Goal: Task Accomplishment & Management: Manage account settings

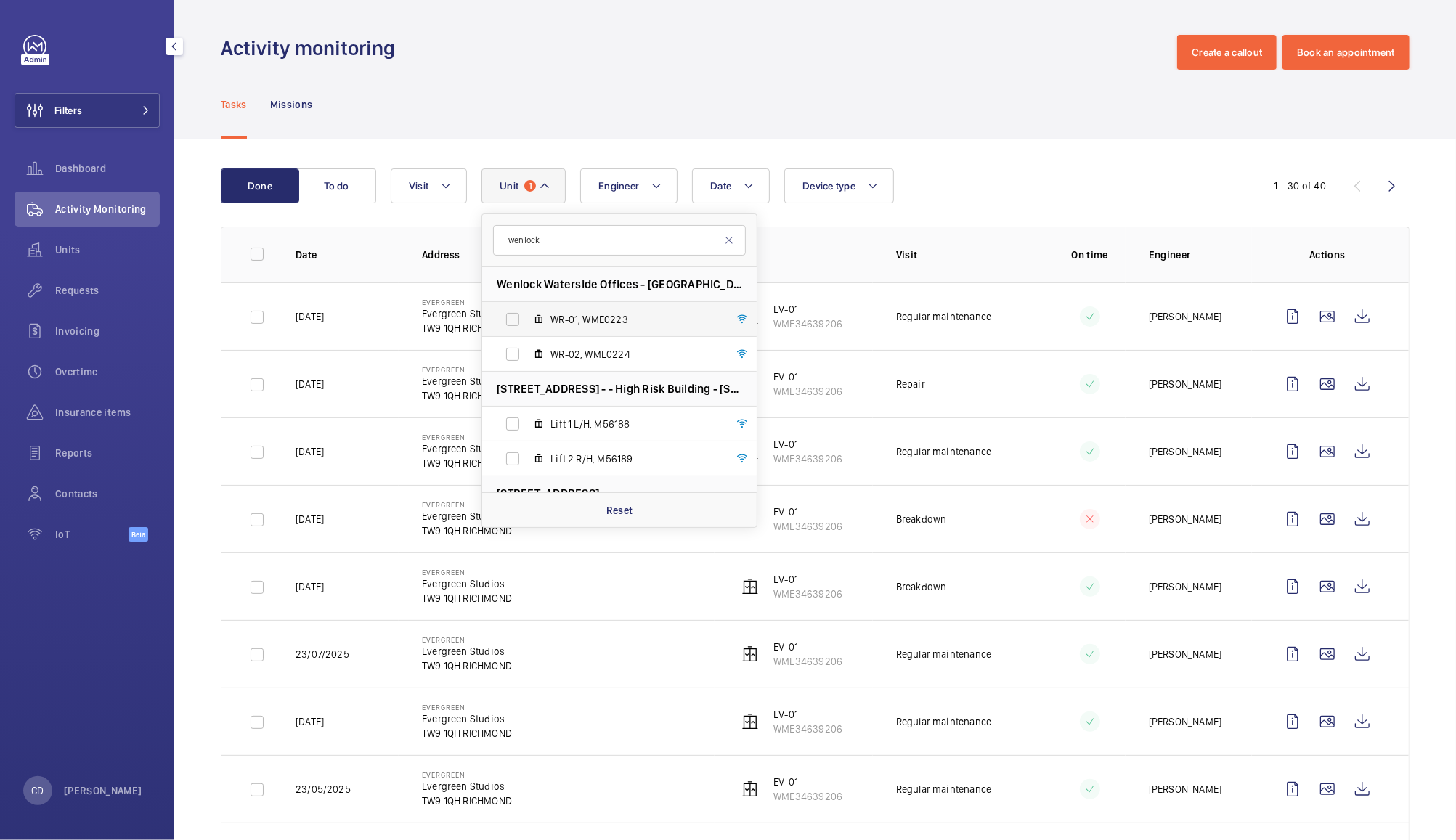
type input "wenlock"
click at [599, 308] on label "WR-01, WME0223" at bounding box center [608, 320] width 252 height 35
click at [527, 308] on input "WR-01, WME0223" at bounding box center [512, 320] width 29 height 29
checkbox input "true"
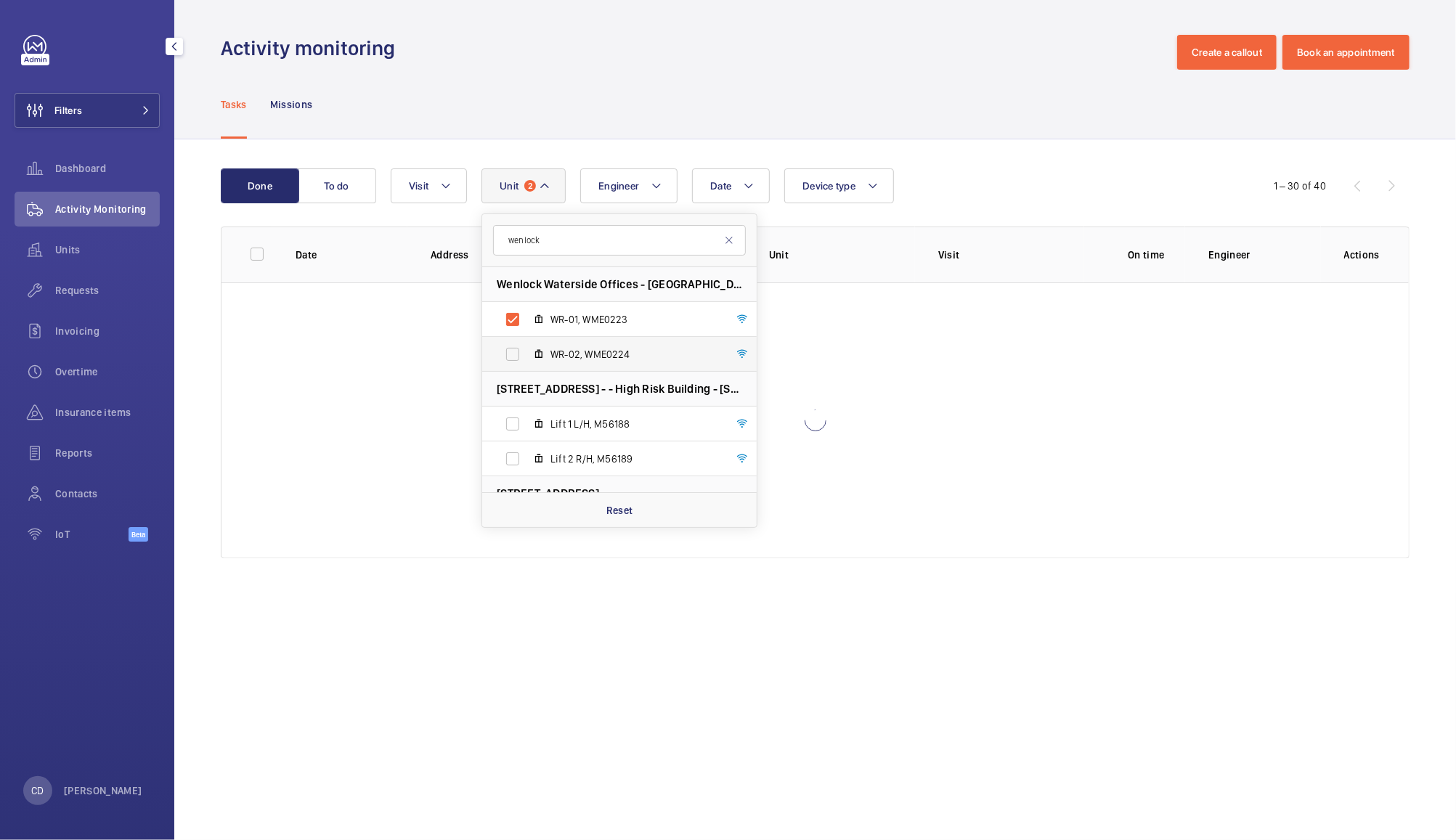
click at [579, 349] on span "WR-02, WME0224" at bounding box center [634, 354] width 169 height 15
click at [527, 349] on input "WR-02, WME0224" at bounding box center [512, 354] width 29 height 29
checkbox input "true"
click at [886, 81] on div "Tasks Missions" at bounding box center [815, 104] width 1189 height 69
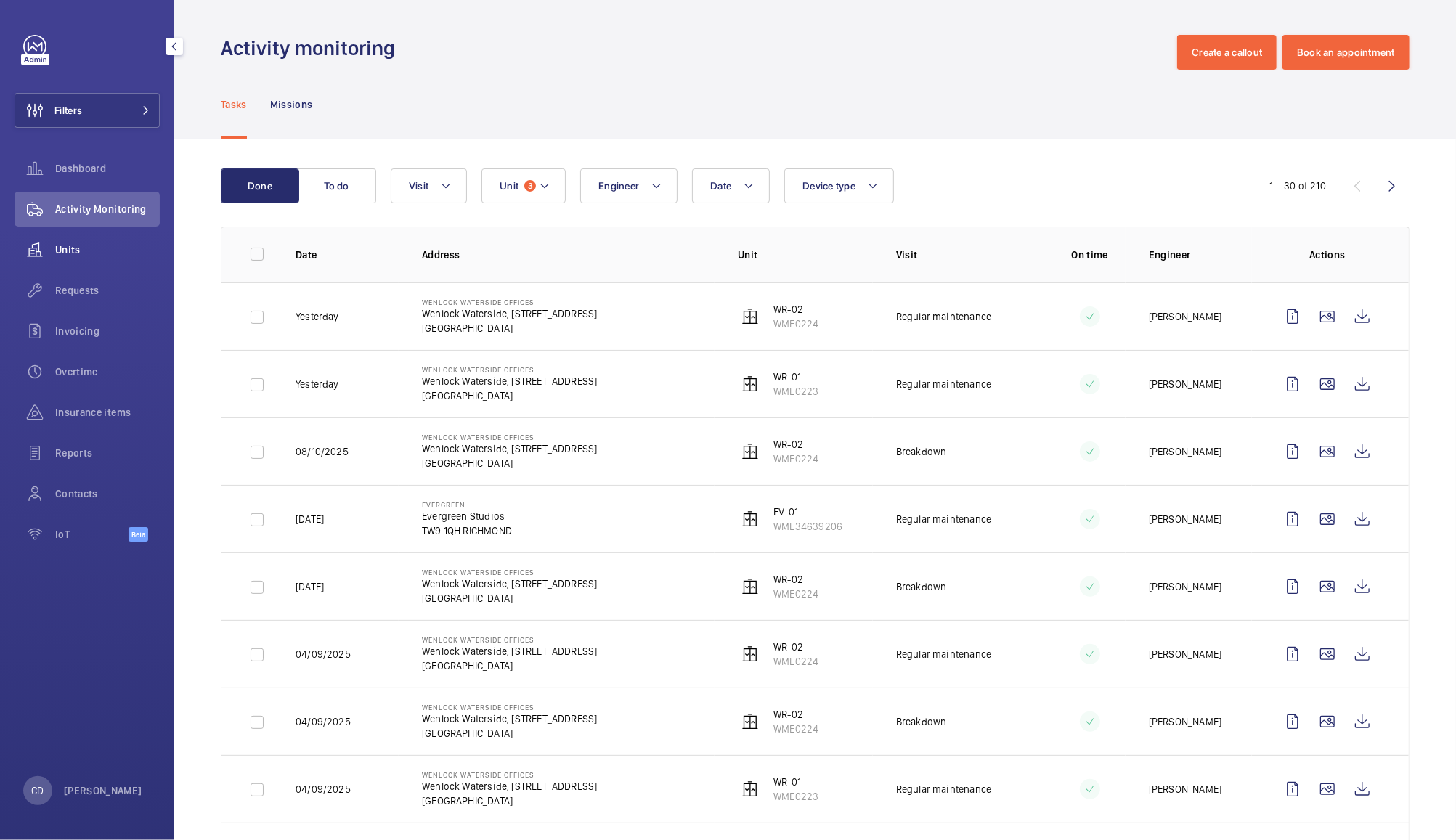
click at [66, 261] on div "Units" at bounding box center [87, 250] width 145 height 35
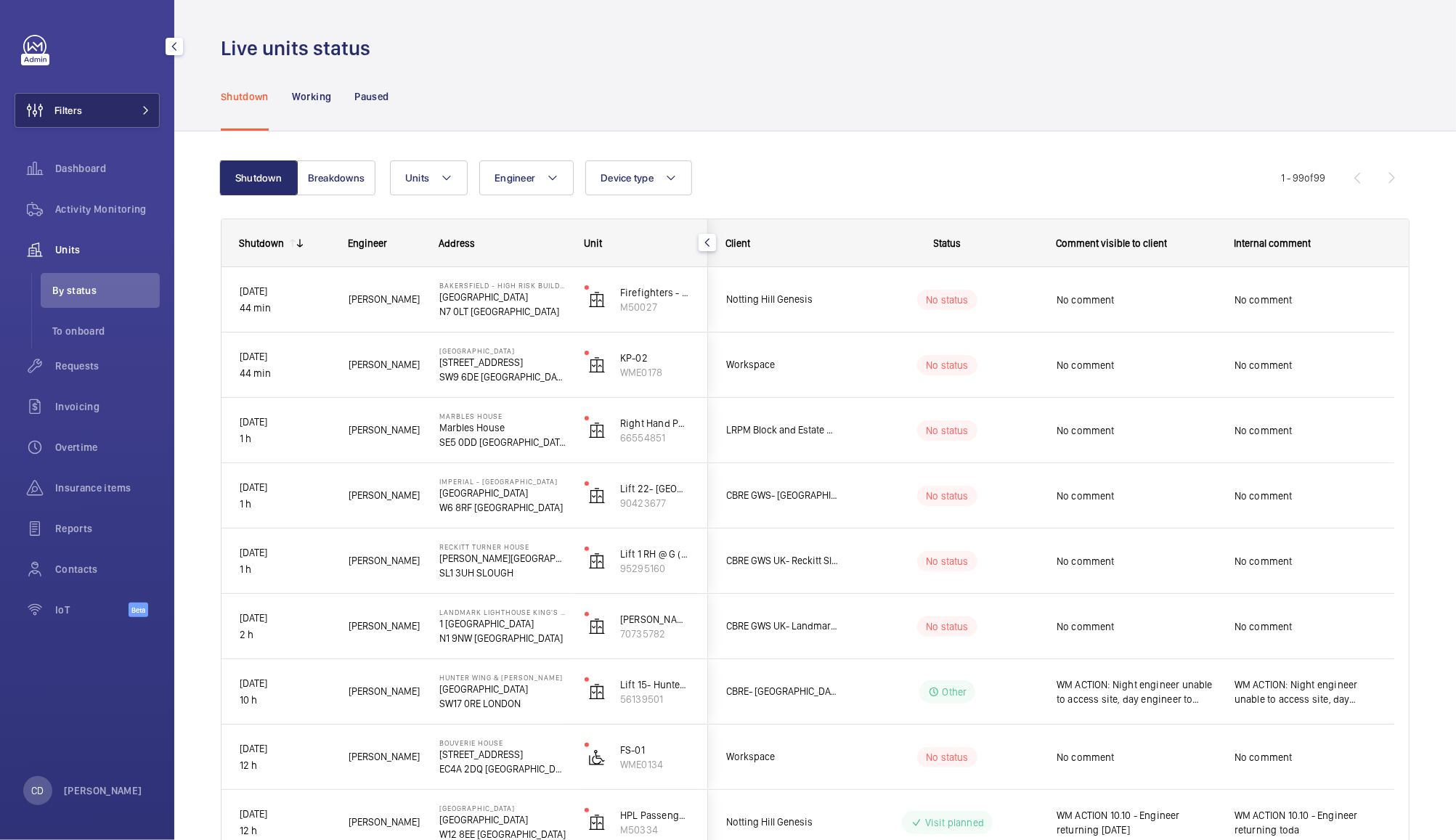
click at [100, 118] on button "Filters" at bounding box center [87, 110] width 145 height 35
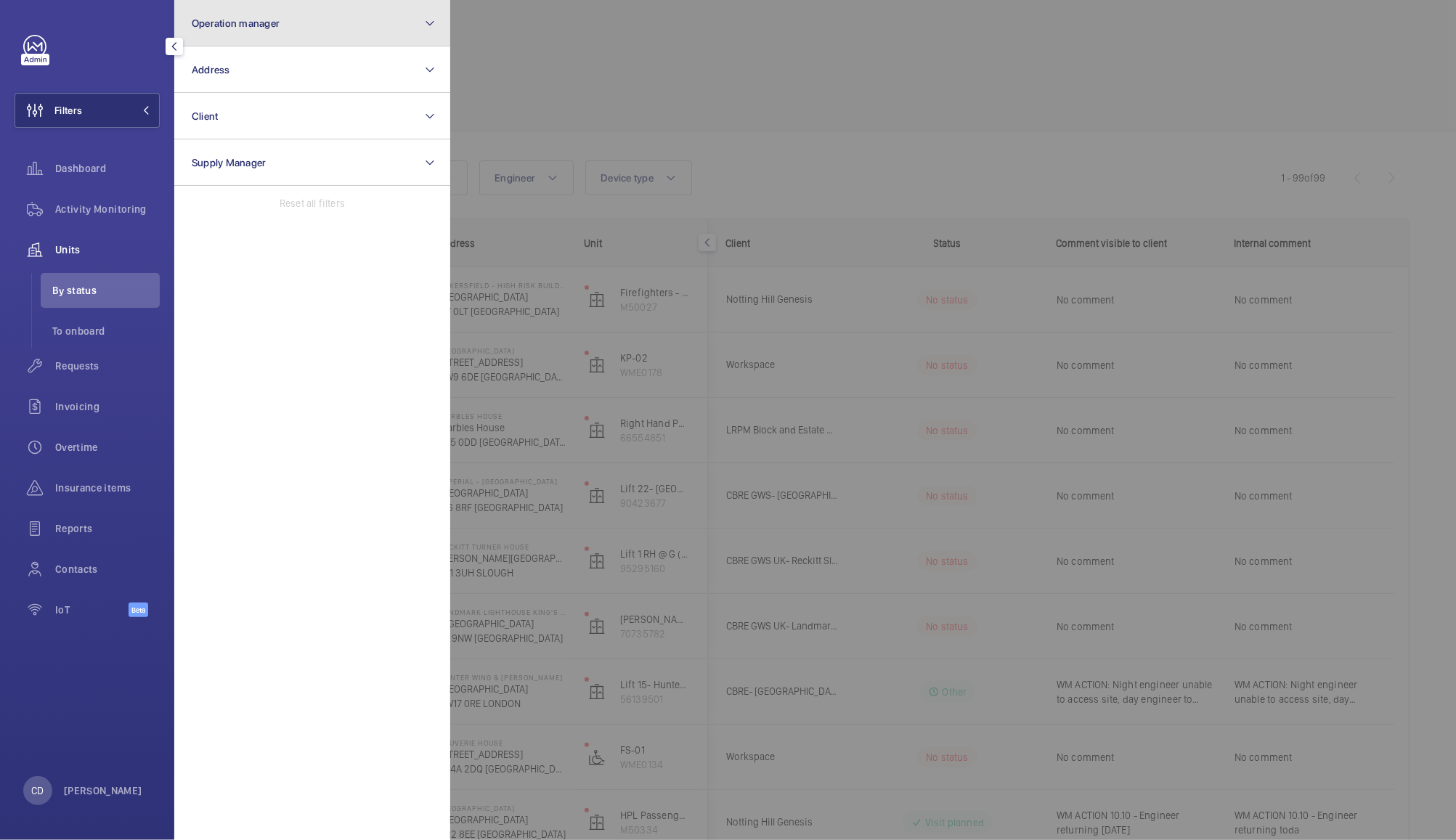
click at [309, 17] on button "Operation manager" at bounding box center [312, 23] width 276 height 46
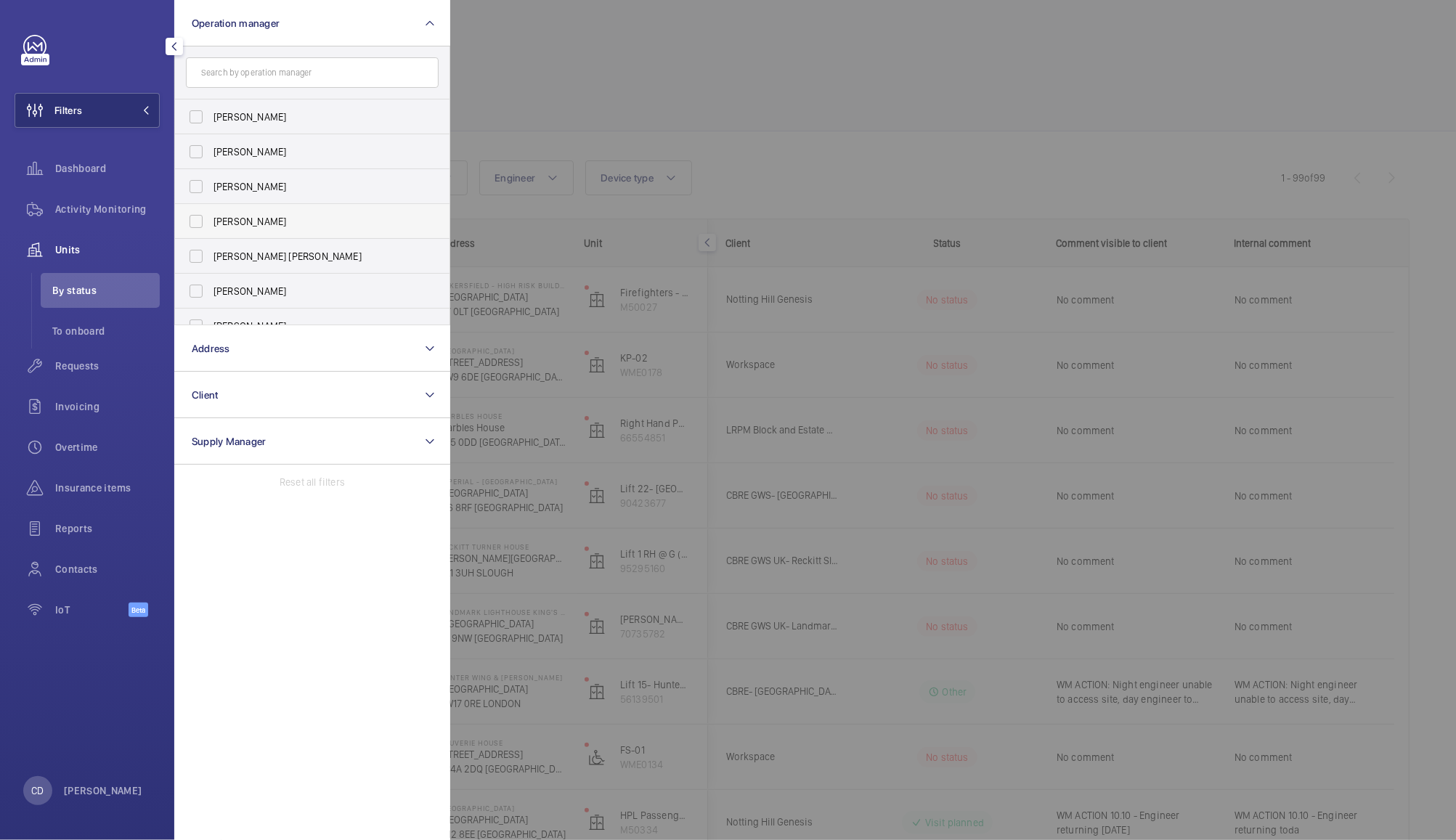
click at [253, 215] on span "[PERSON_NAME]" at bounding box center [313, 222] width 200 height 15
click at [211, 215] on input "[PERSON_NAME]" at bounding box center [196, 221] width 29 height 29
checkbox input "true"
click at [641, 54] on div at bounding box center [1179, 420] width 1456 height 840
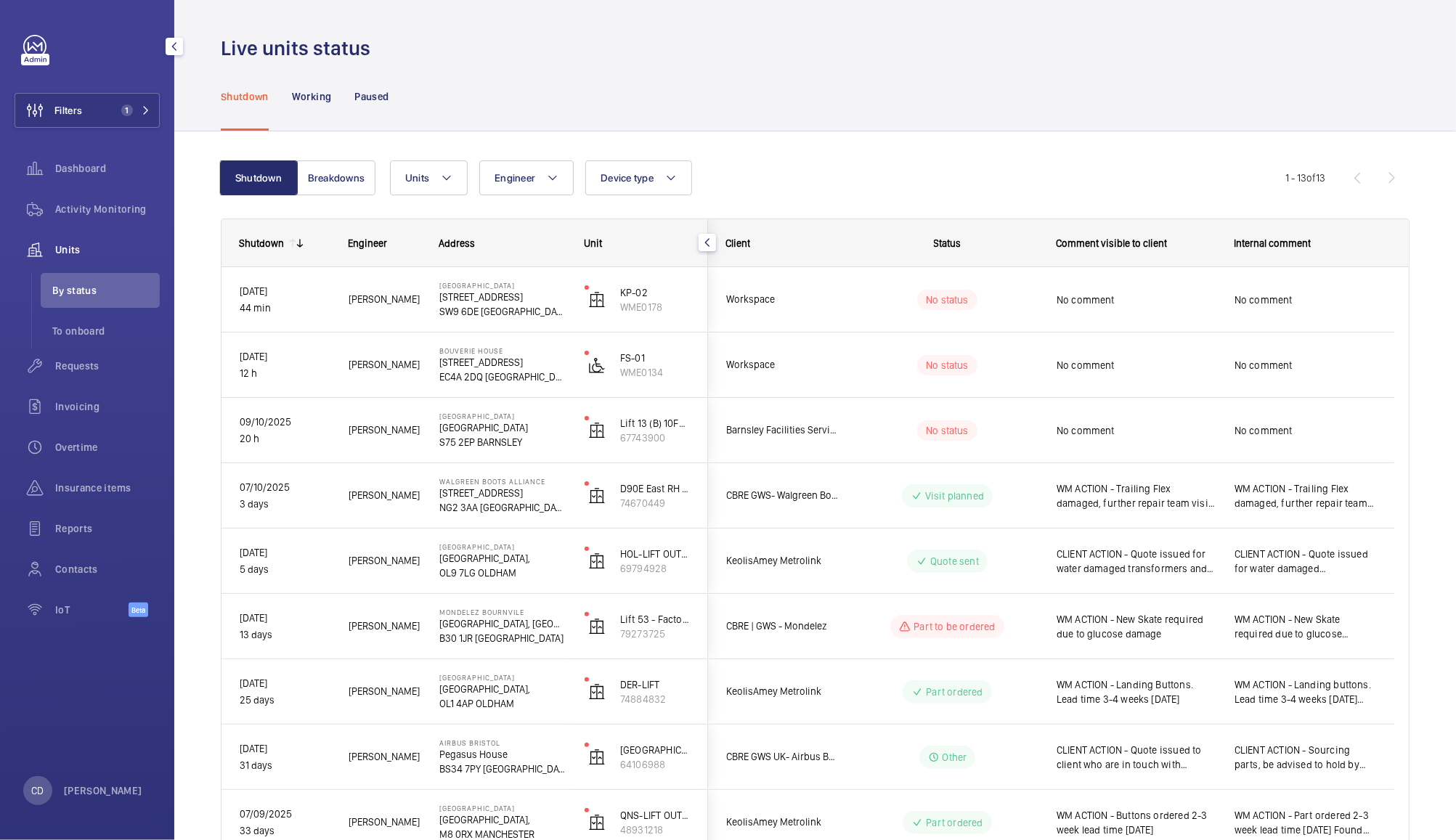
click at [1192, 431] on span "No comment" at bounding box center [1136, 431] width 159 height 15
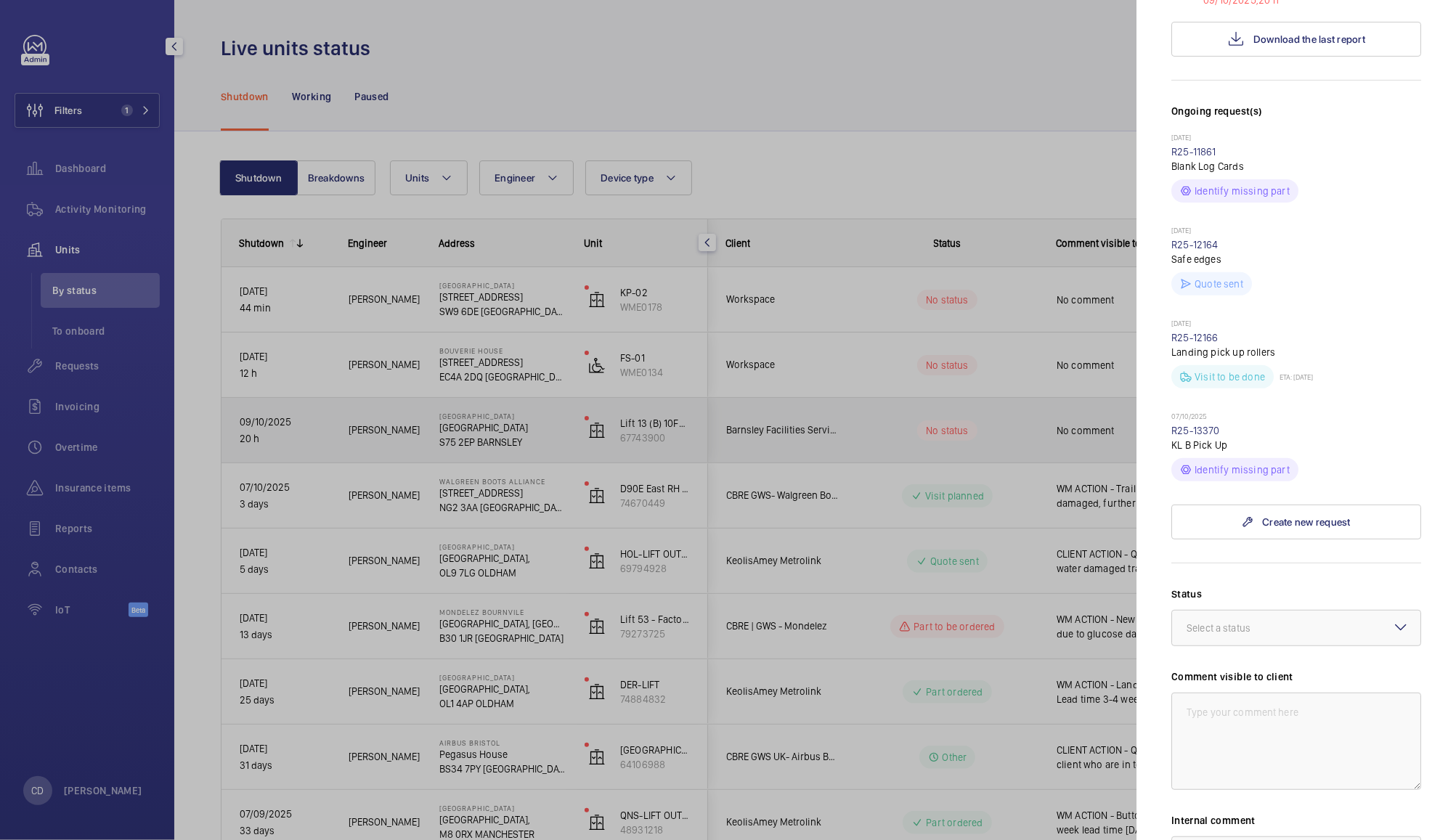
scroll to position [565, 0]
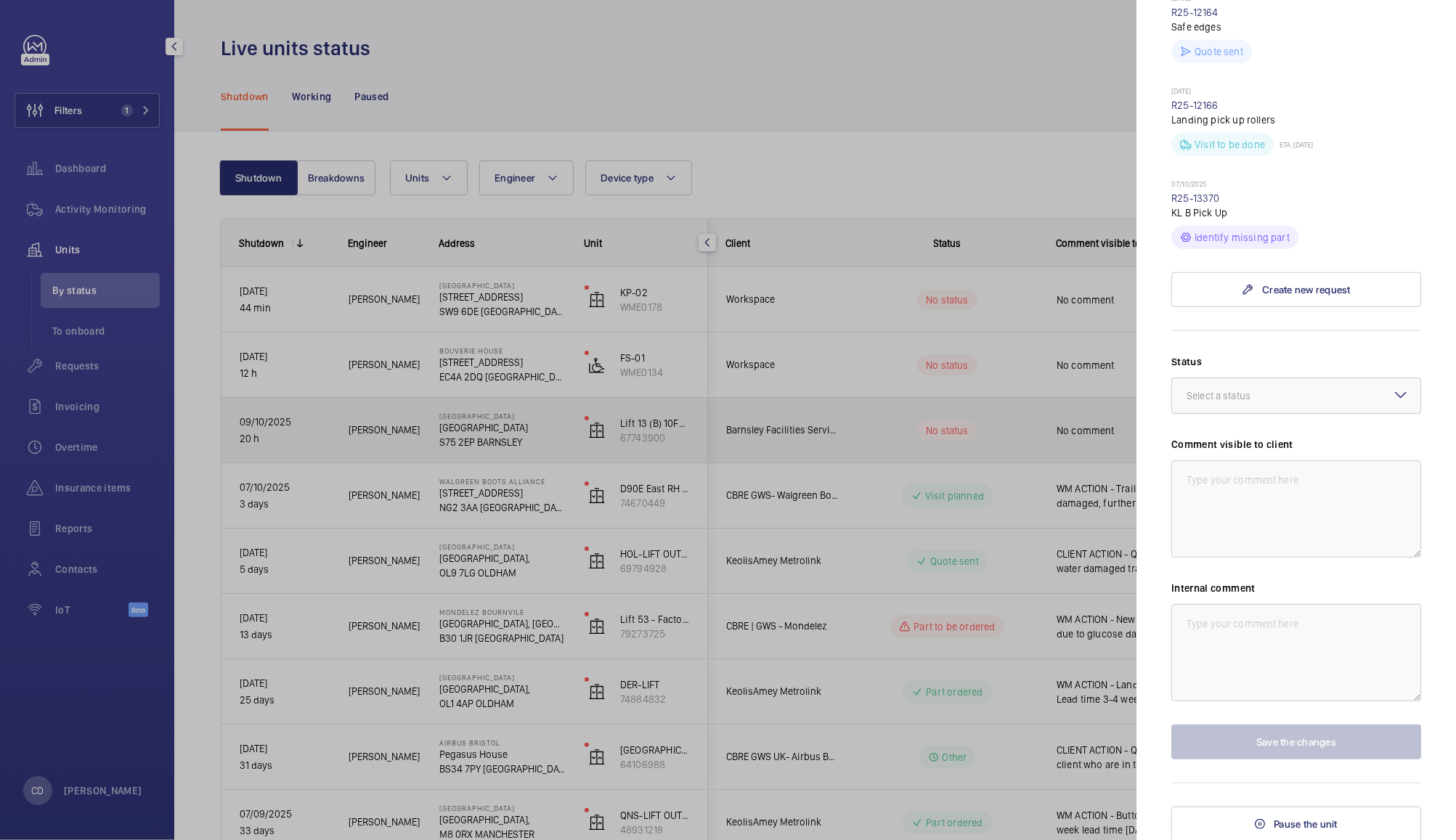
click at [1304, 400] on div at bounding box center [1296, 396] width 248 height 35
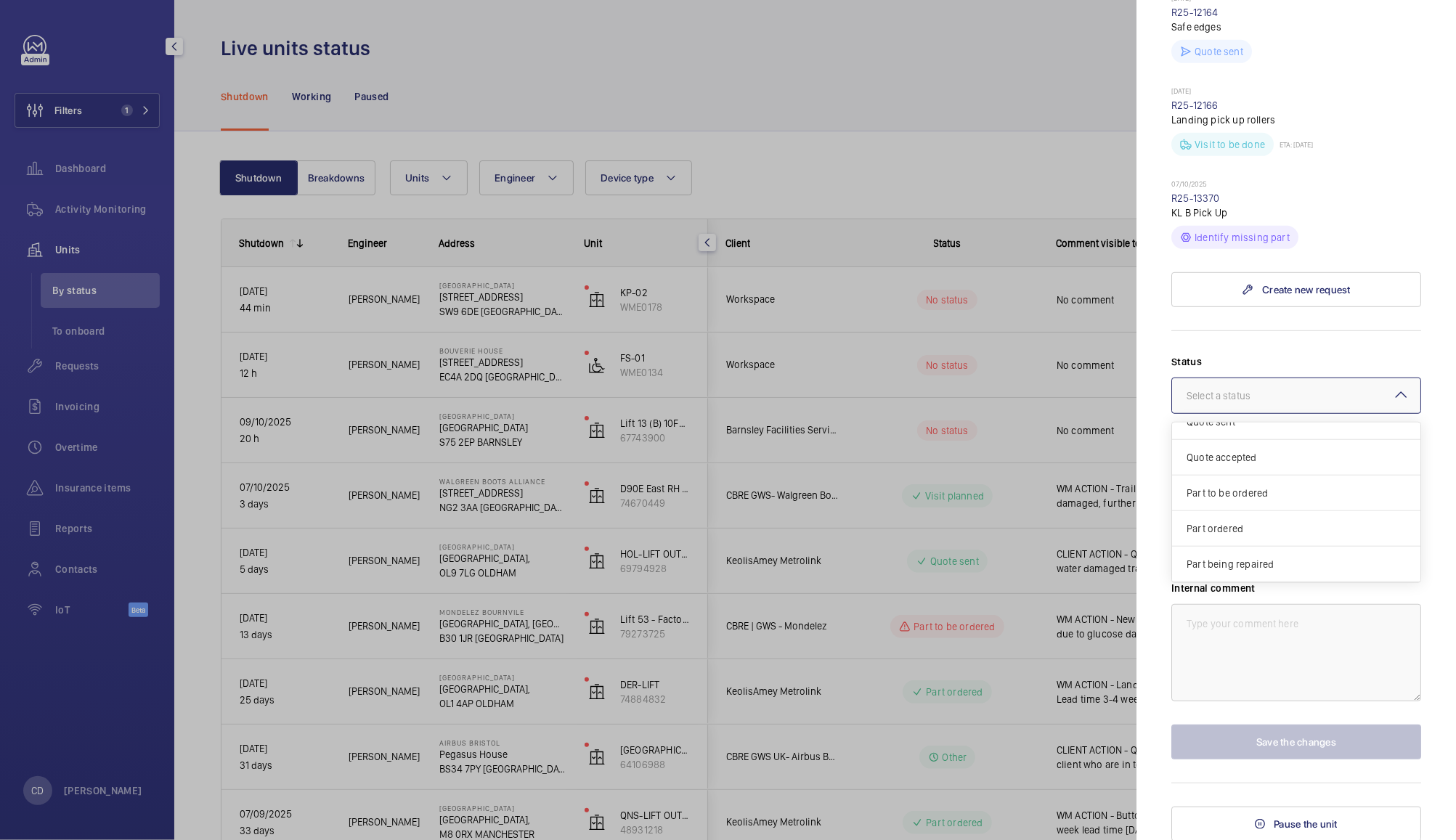
scroll to position [58, 0]
click at [1270, 521] on span "Part ordered" at bounding box center [1297, 525] width 219 height 15
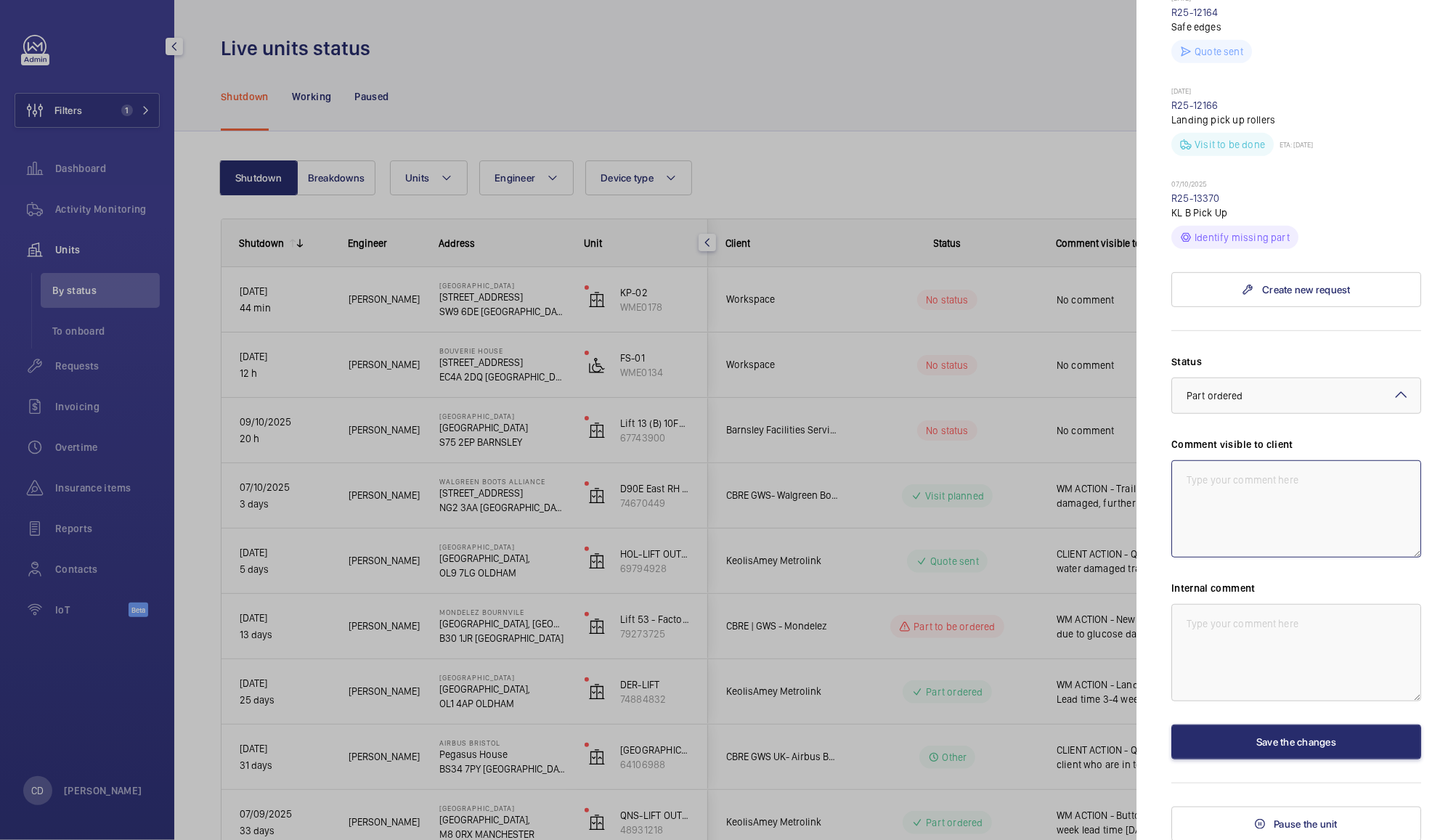
click at [1286, 485] on textarea at bounding box center [1296, 509] width 250 height 97
type textarea "WM ACTION - Part on order from Wittur - non stocked item. Lead time circa 3 wee…"
paste textarea "WM ACTION - Part on order from Wittur - non stocked item. Lead time circa 3 wee…"
type textarea "WM ACTION - Part on order from Wittur - non stocked item. Lead time circa 3 wee…"
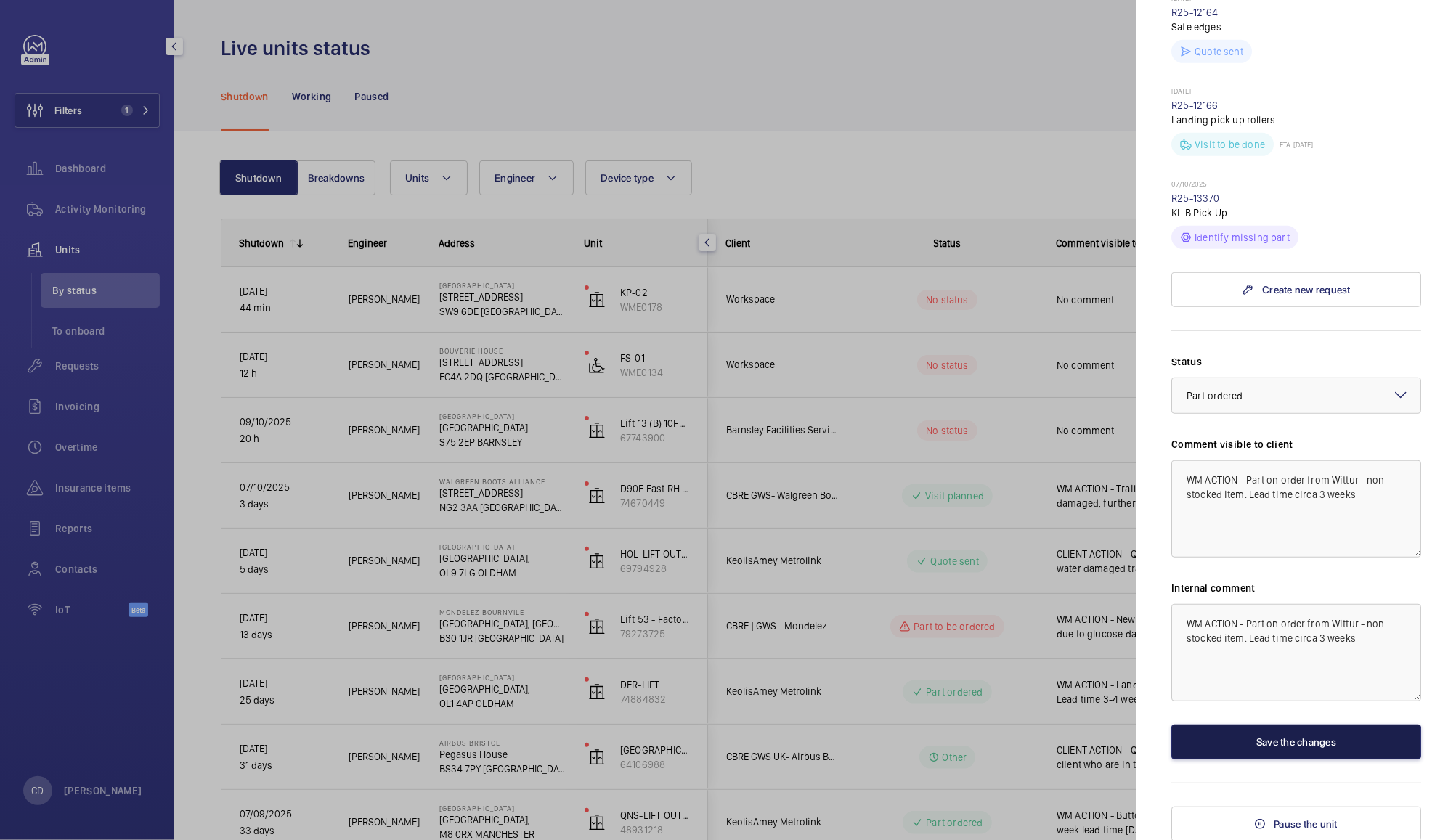
click at [1326, 735] on button "Save the changes" at bounding box center [1296, 742] width 250 height 35
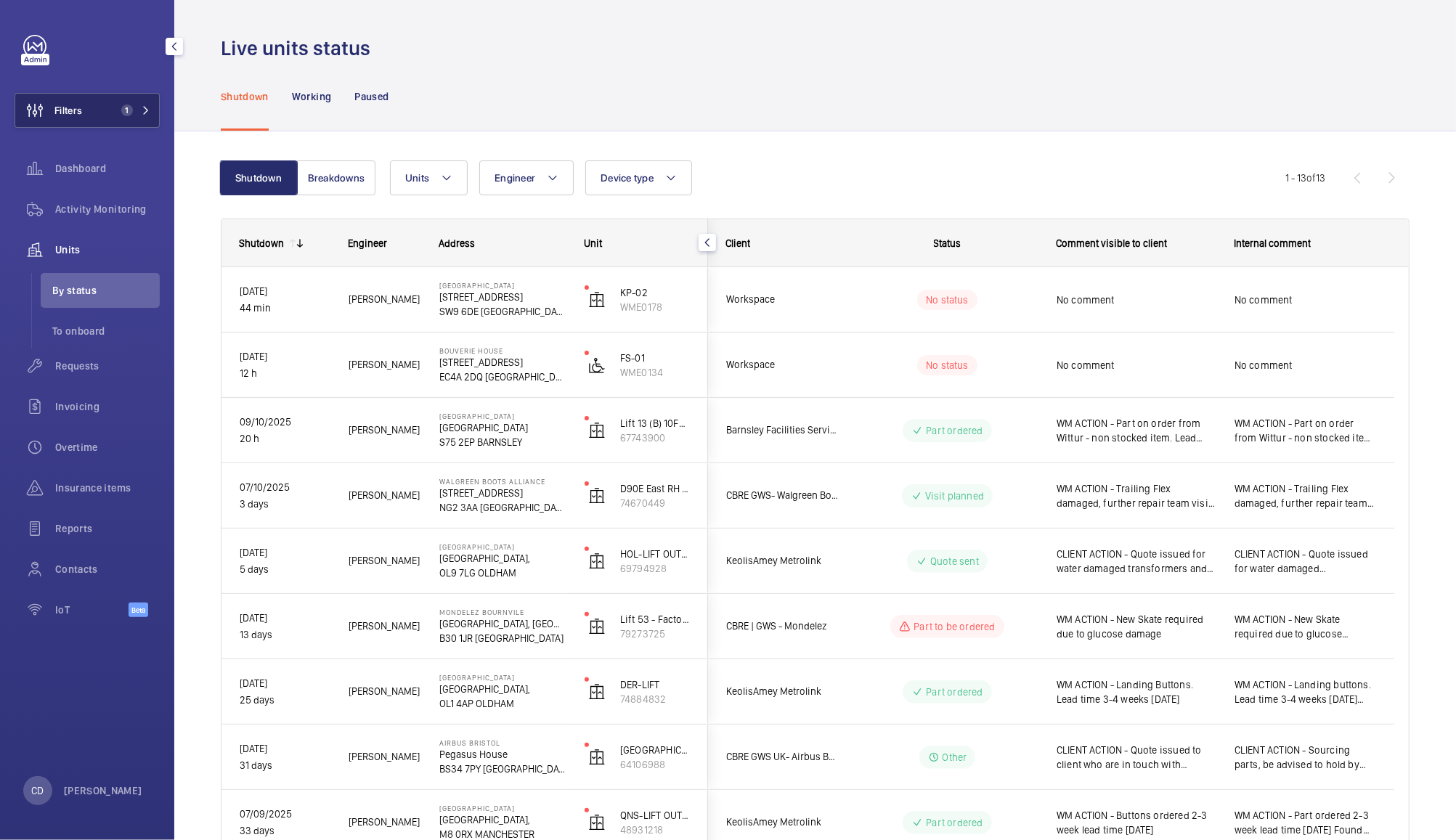
click at [148, 367] on span "Requests" at bounding box center [108, 366] width 105 height 15
click at [82, 120] on span "Filters" at bounding box center [48, 110] width 67 height 35
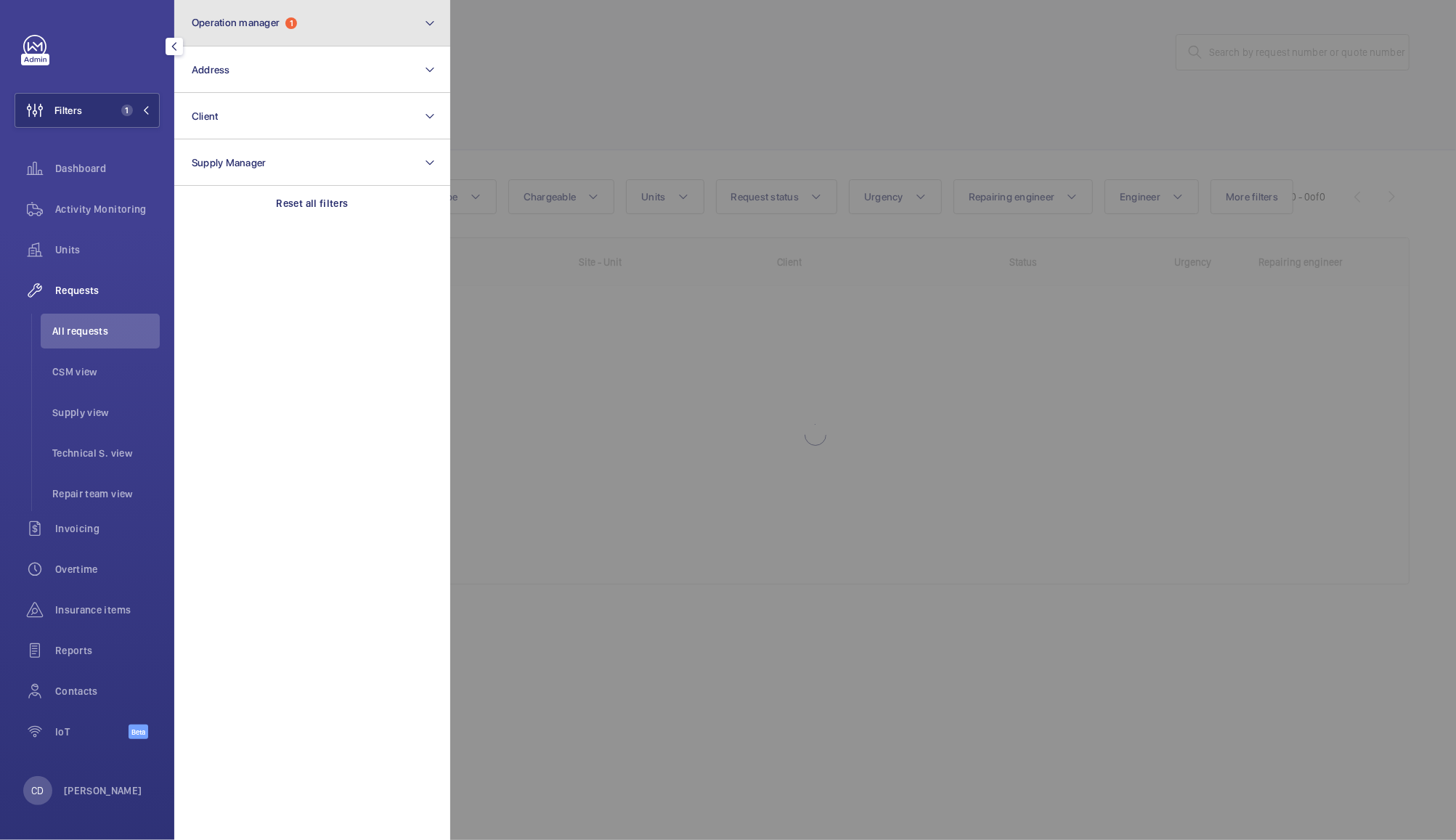
click at [316, 12] on button "Operation manager 1" at bounding box center [312, 23] width 276 height 46
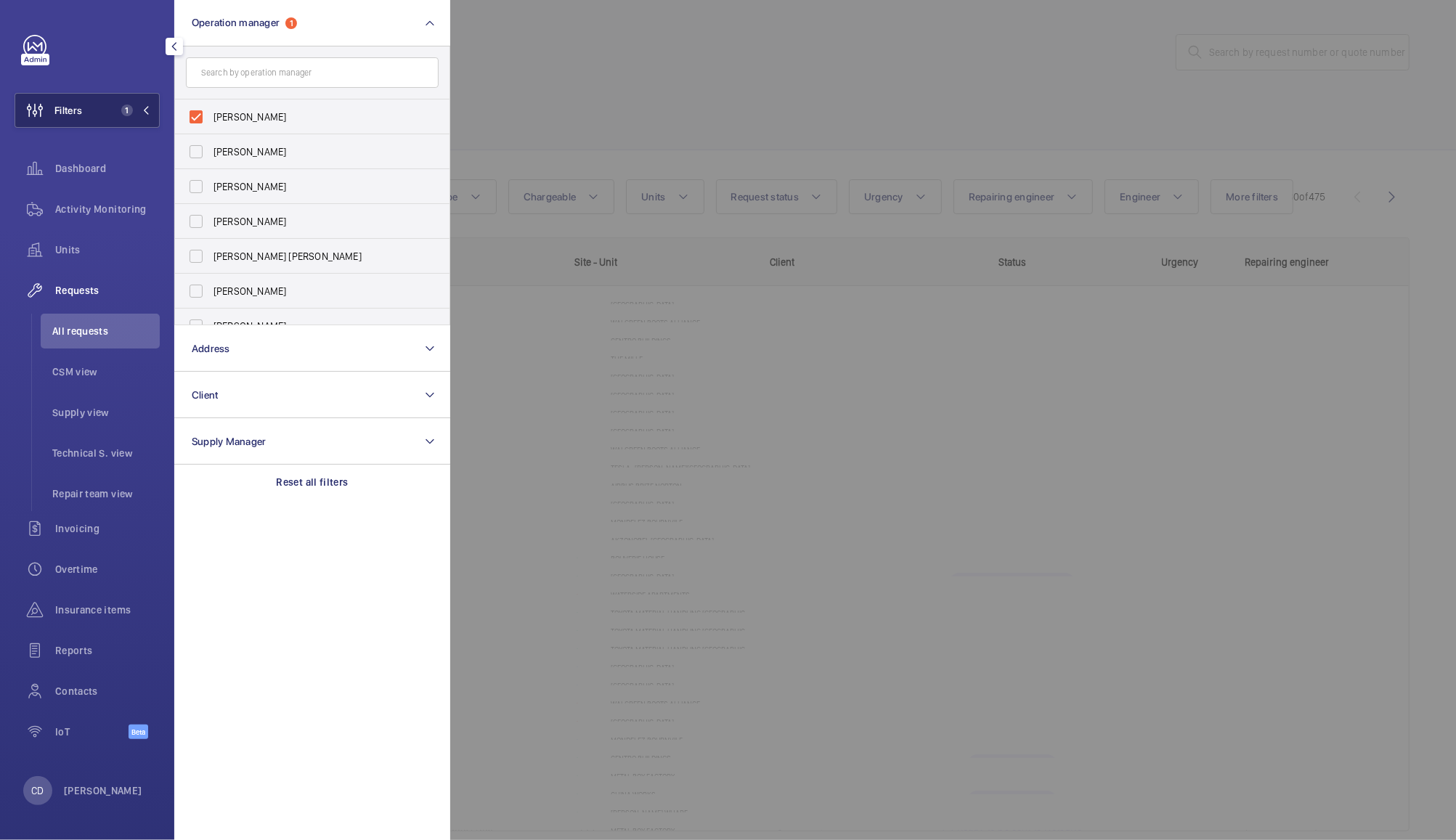
click at [70, 126] on span "Filters" at bounding box center [48, 110] width 67 height 35
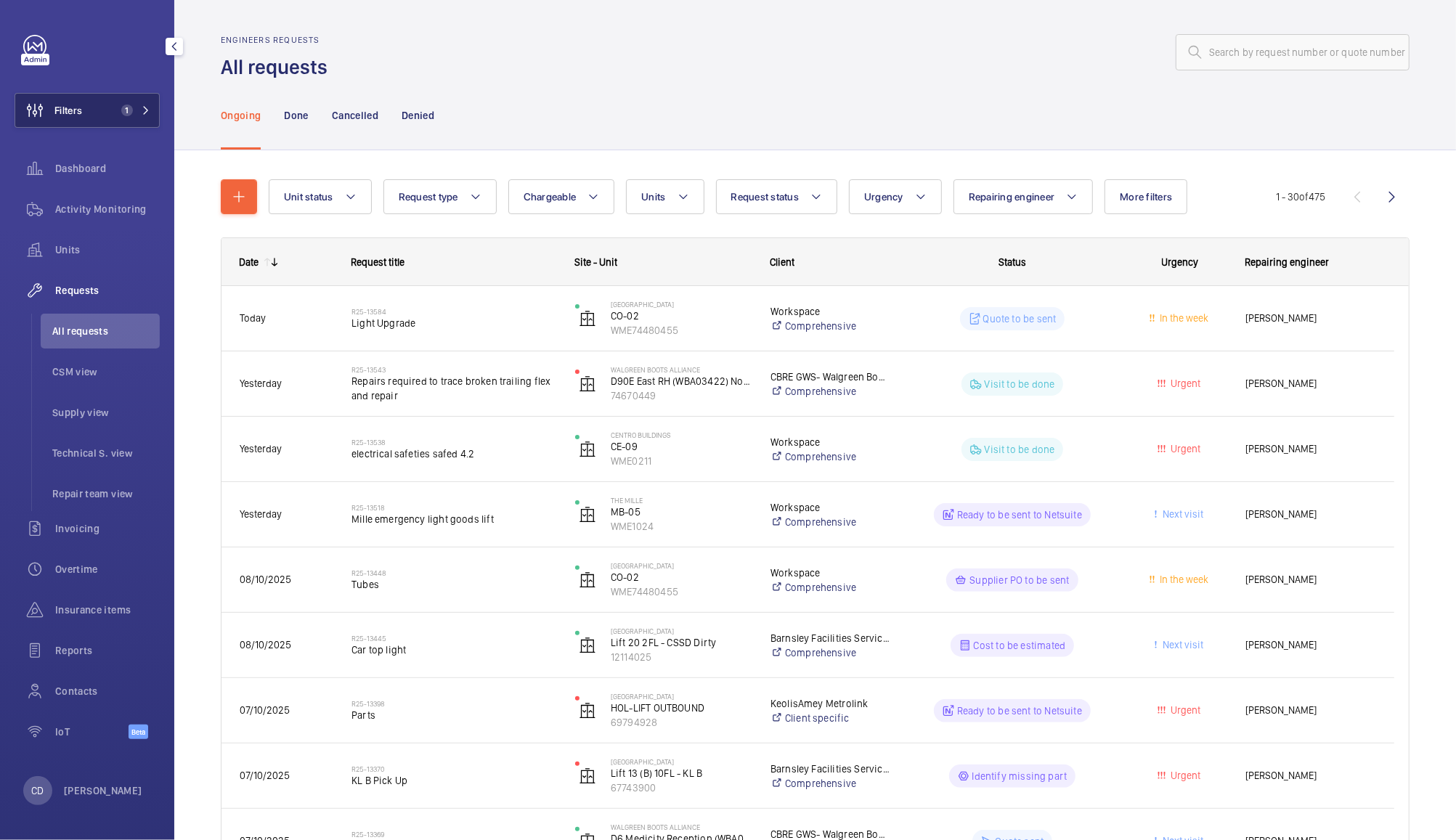
click at [100, 110] on button "Filters 1" at bounding box center [87, 110] width 145 height 35
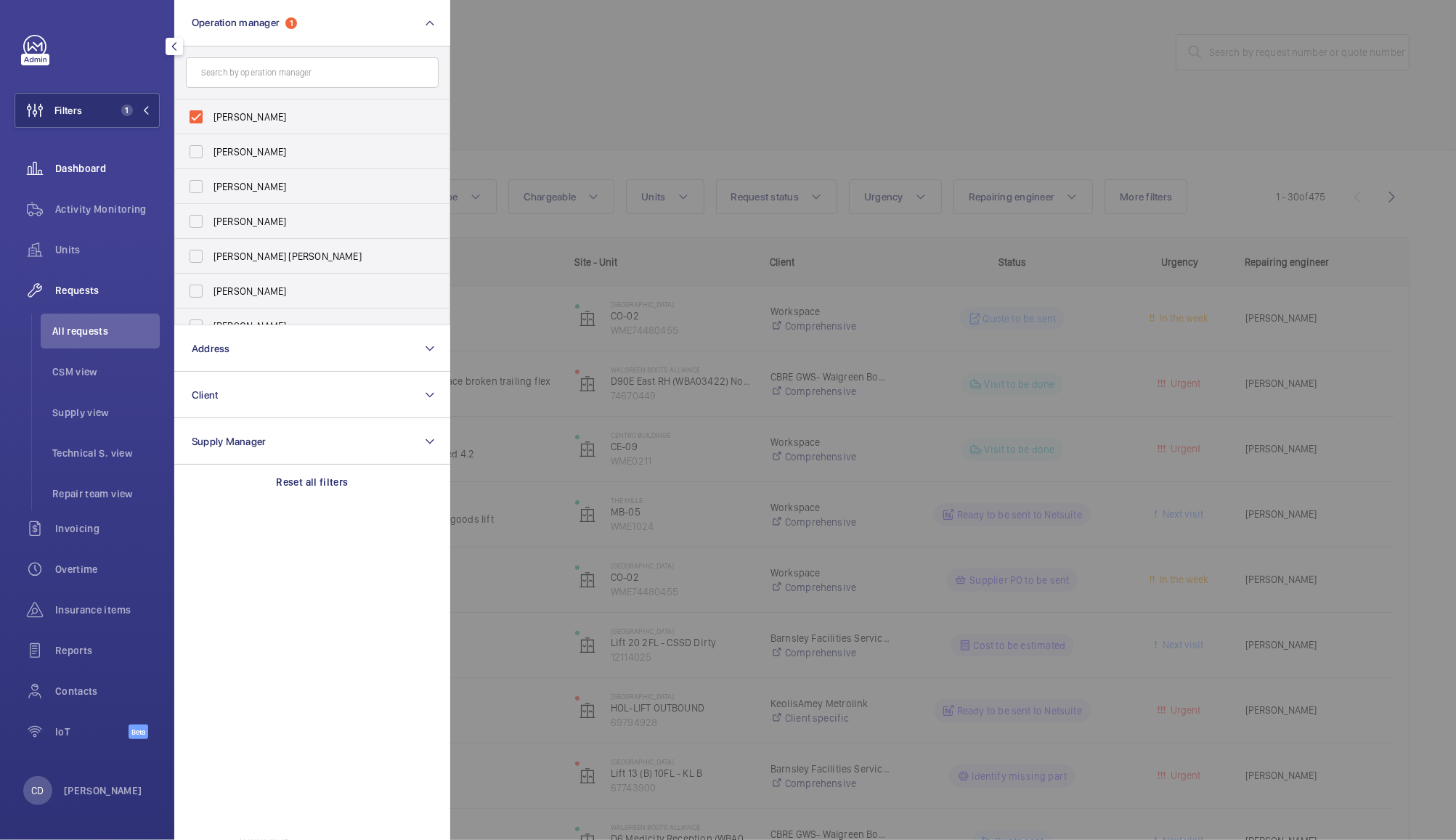
click at [87, 181] on div "Dashboard" at bounding box center [87, 168] width 145 height 35
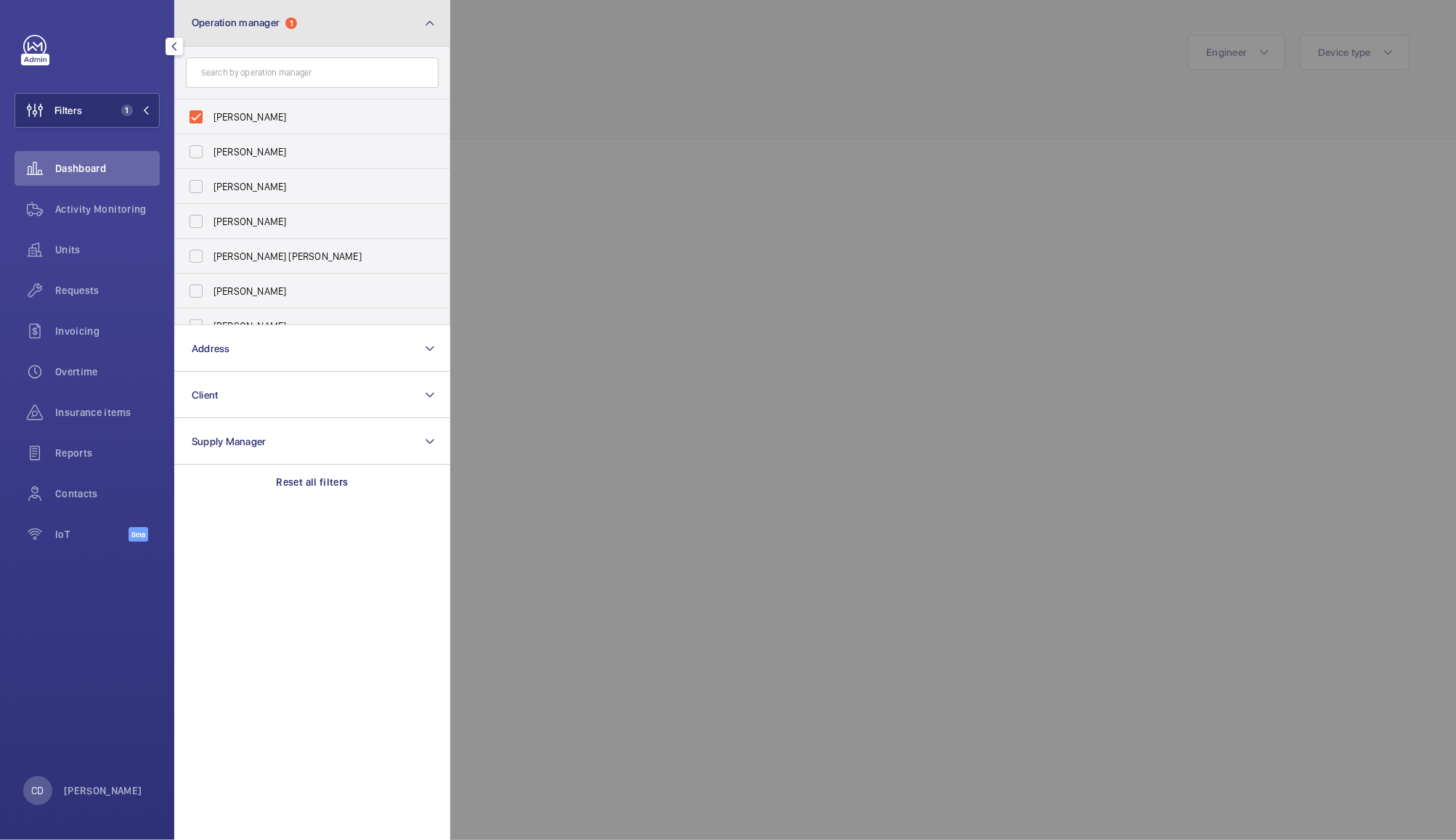
click at [422, 22] on button "Operation manager 1" at bounding box center [312, 23] width 276 height 46
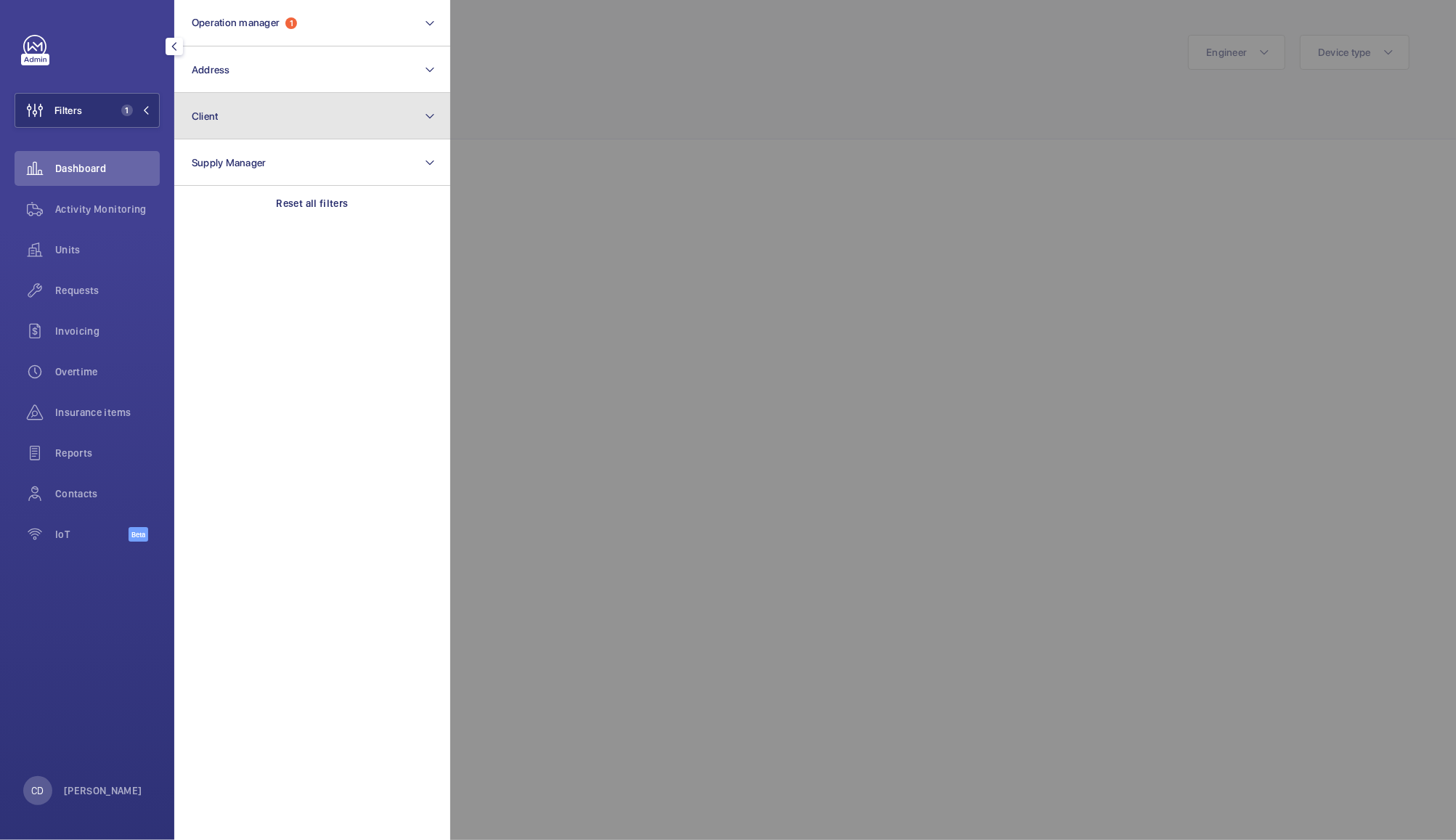
click at [422, 113] on button "Client" at bounding box center [312, 116] width 276 height 46
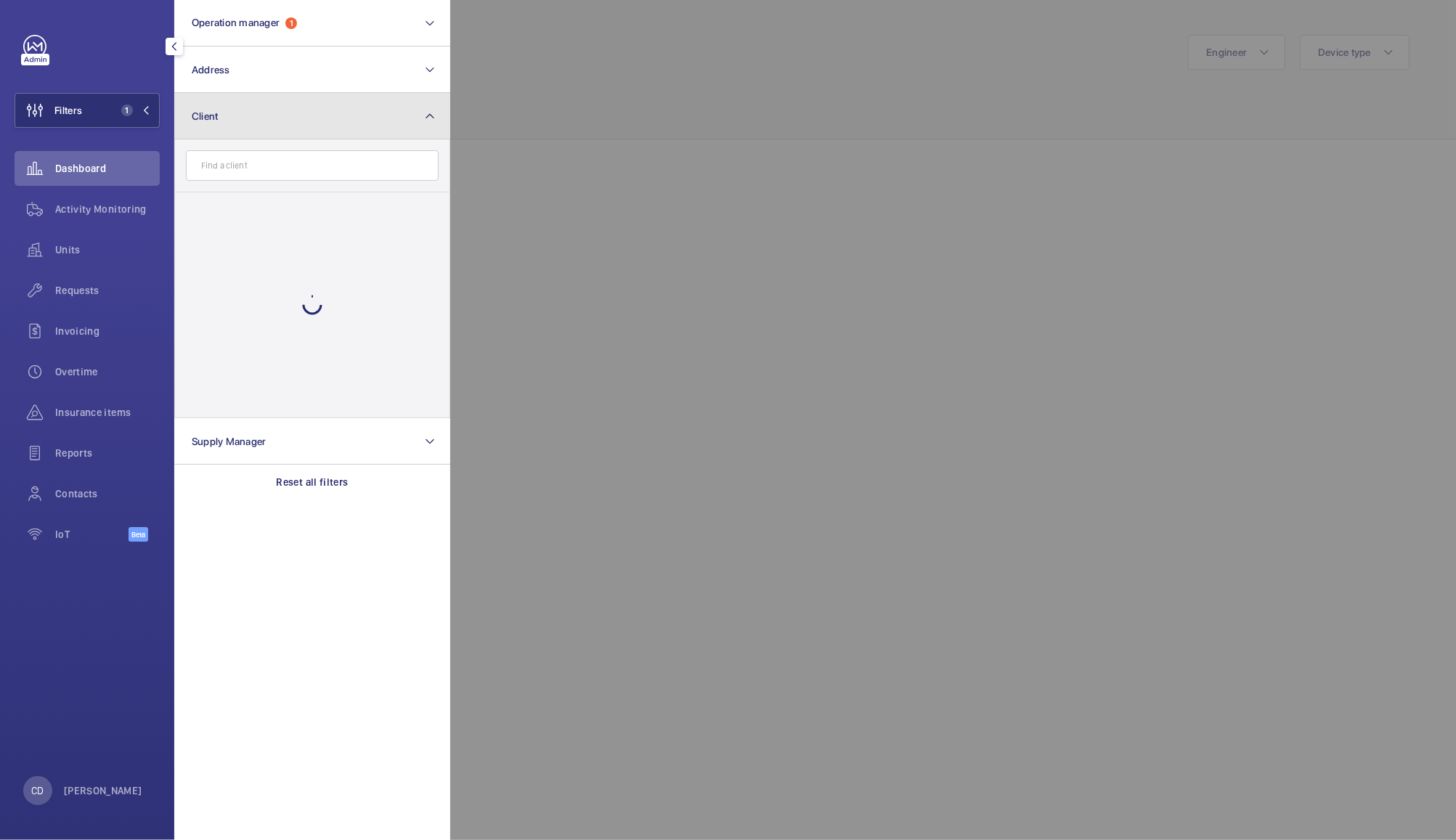
click at [430, 115] on mat-icon at bounding box center [430, 116] width 12 height 17
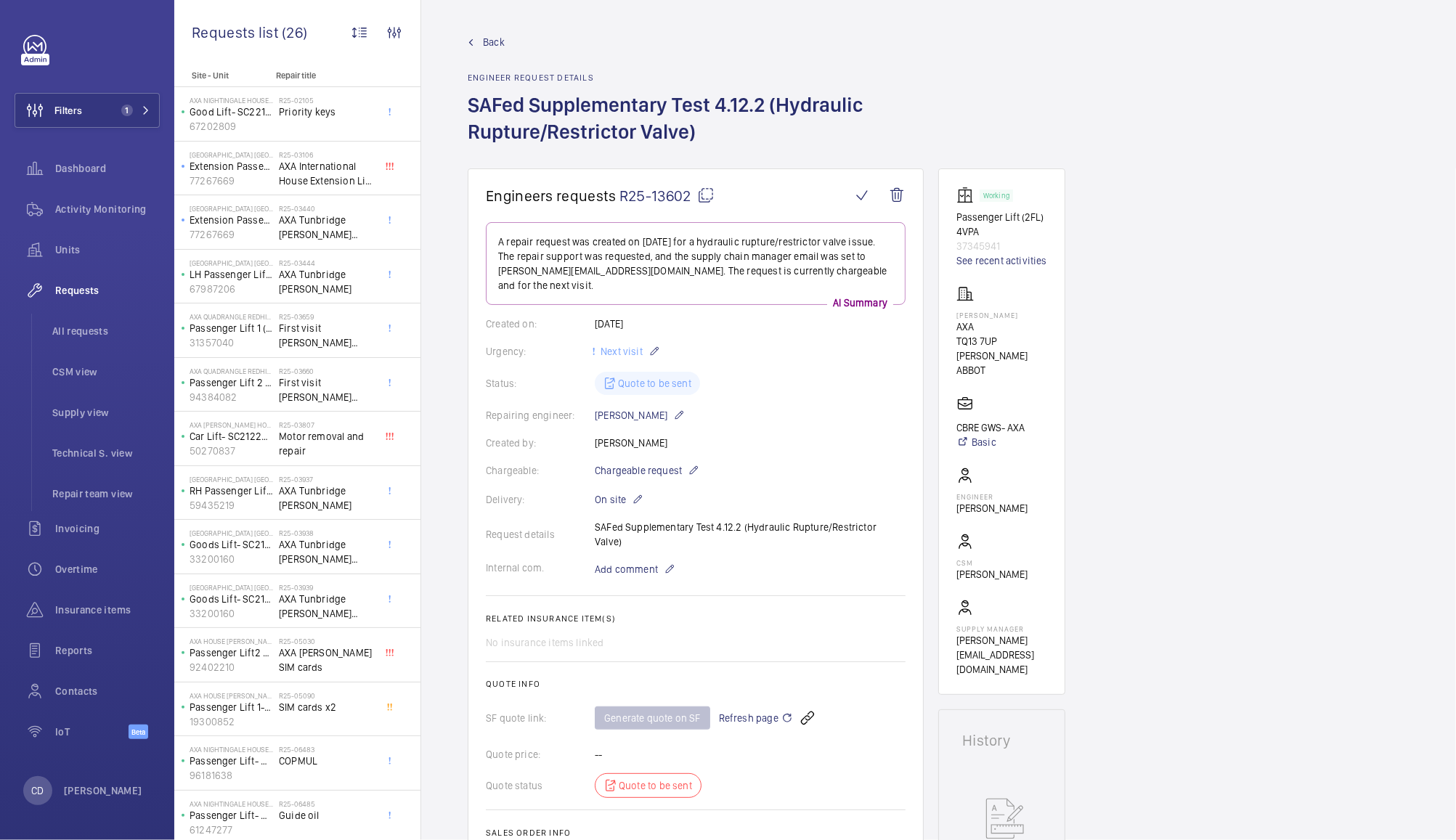
scroll to position [450, 0]
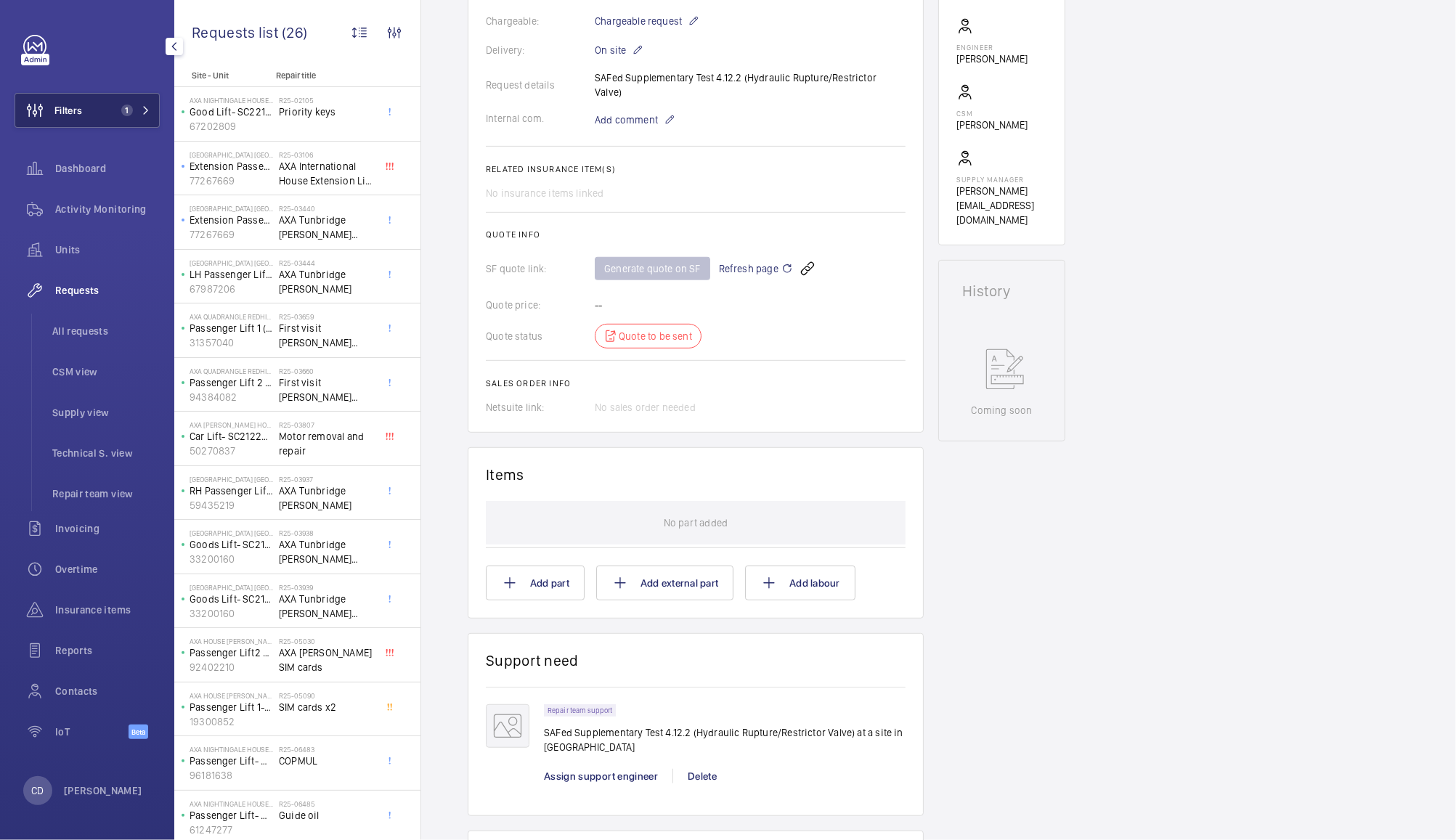
click at [76, 115] on span "Filters" at bounding box center [68, 110] width 27 height 15
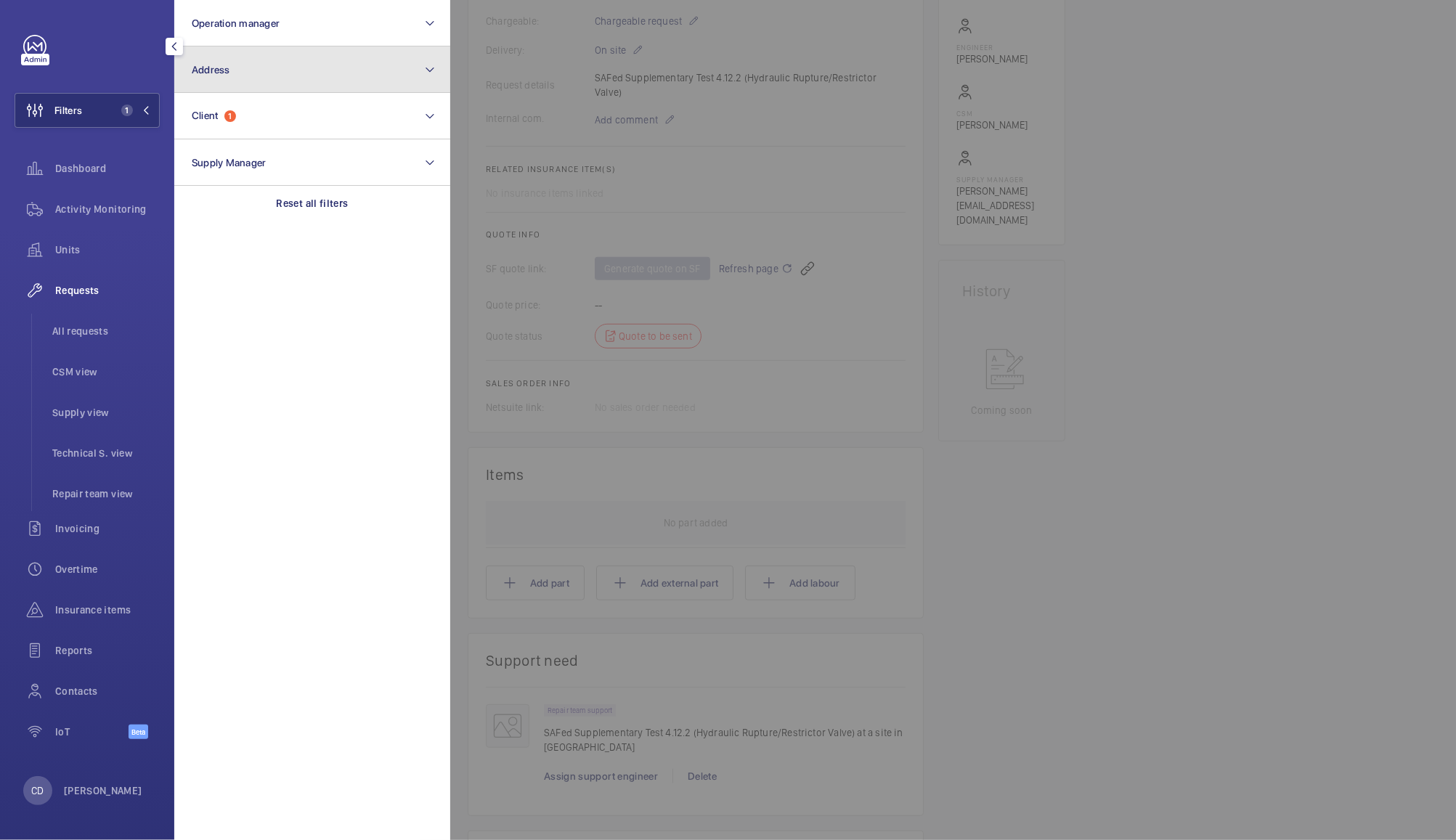
click at [239, 67] on button "Address" at bounding box center [312, 70] width 276 height 46
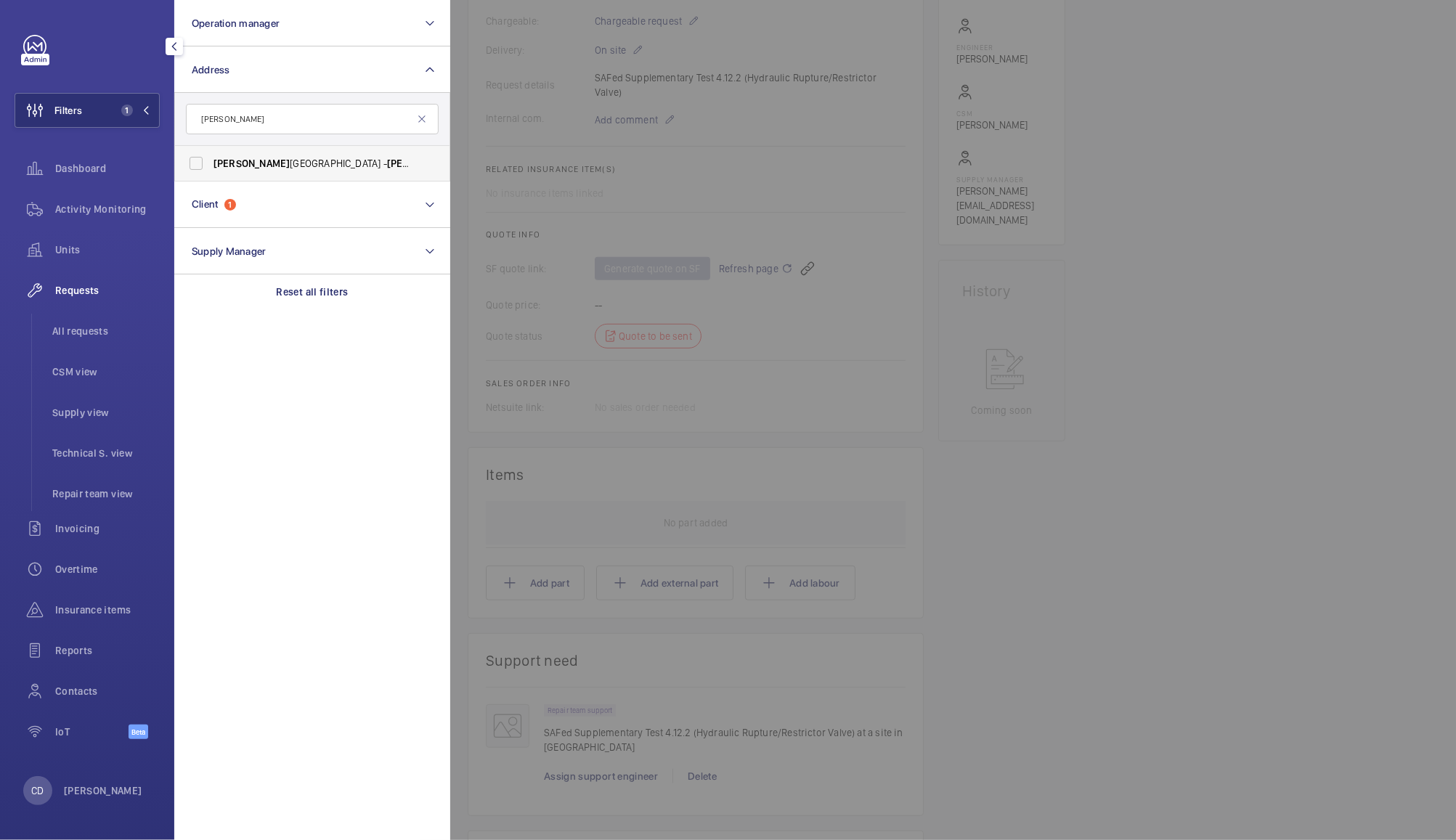
type input "[PERSON_NAME]"
click at [296, 163] on span "[PERSON_NAME][GEOGRAPHIC_DATA] - [PERSON_NAME][GEOGRAPHIC_DATA],, [GEOGRAPHIC_D…" at bounding box center [313, 164] width 200 height 15
click at [211, 163] on input "[PERSON_NAME][GEOGRAPHIC_DATA] - [PERSON_NAME][GEOGRAPHIC_DATA],, [GEOGRAPHIC_D…" at bounding box center [196, 163] width 29 height 29
checkbox input "true"
click at [1206, 352] on div at bounding box center [1179, 420] width 1456 height 840
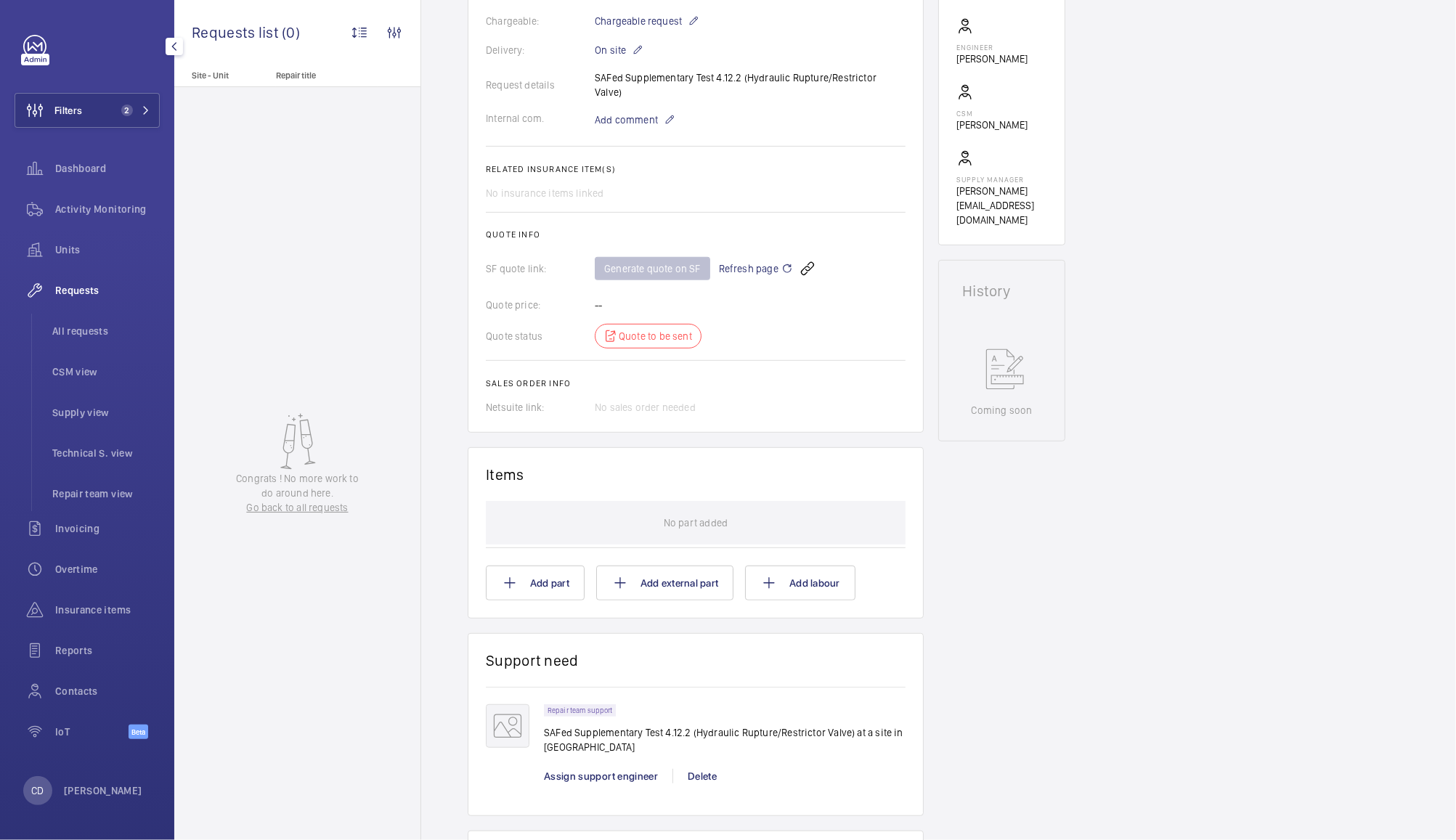
click at [69, 285] on span "Requests" at bounding box center [108, 291] width 105 height 15
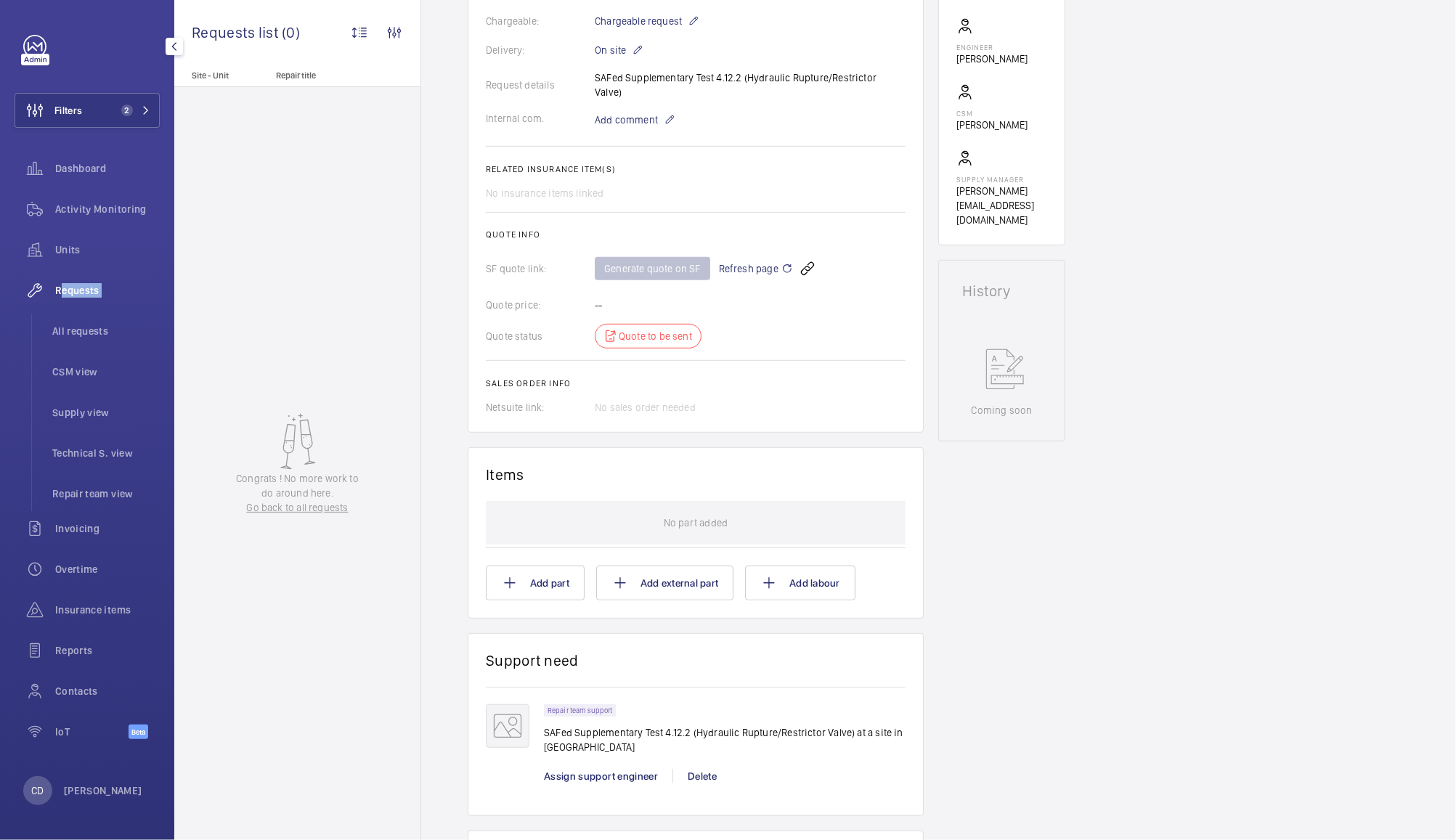
click at [69, 285] on span "Requests" at bounding box center [108, 291] width 105 height 15
